Goal: Task Accomplishment & Management: Use online tool/utility

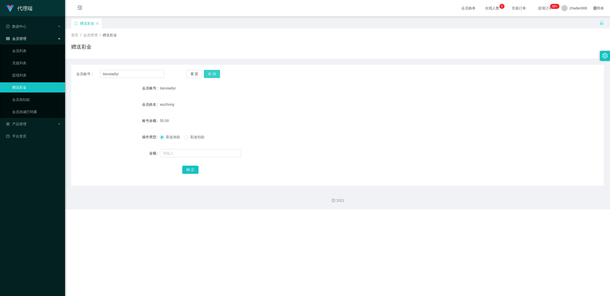
click at [216, 73] on button "查 询" at bounding box center [212, 74] width 16 height 8
click at [31, 51] on link "会员列表" at bounding box center [36, 51] width 49 height 10
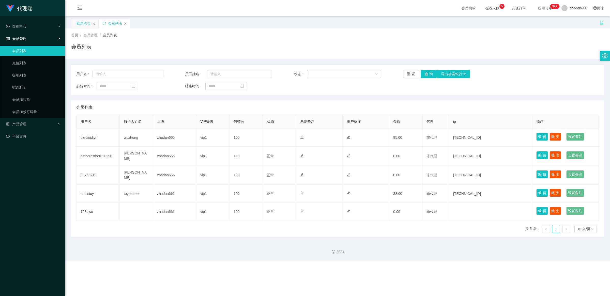
click at [83, 23] on div "赠送彩金" at bounding box center [83, 24] width 14 height 10
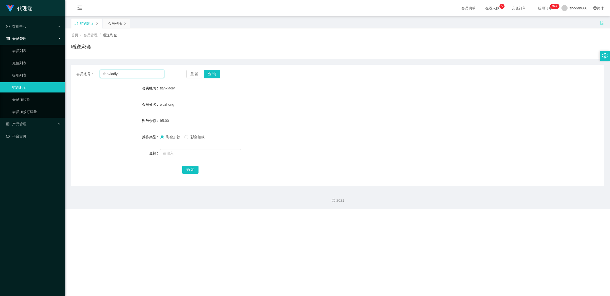
click at [134, 76] on input "tianxiadiyi" at bounding box center [132, 74] width 64 height 8
type input "changle001"
click at [213, 73] on button "查 询" at bounding box center [212, 74] width 16 height 8
